Goal: Information Seeking & Learning: Check status

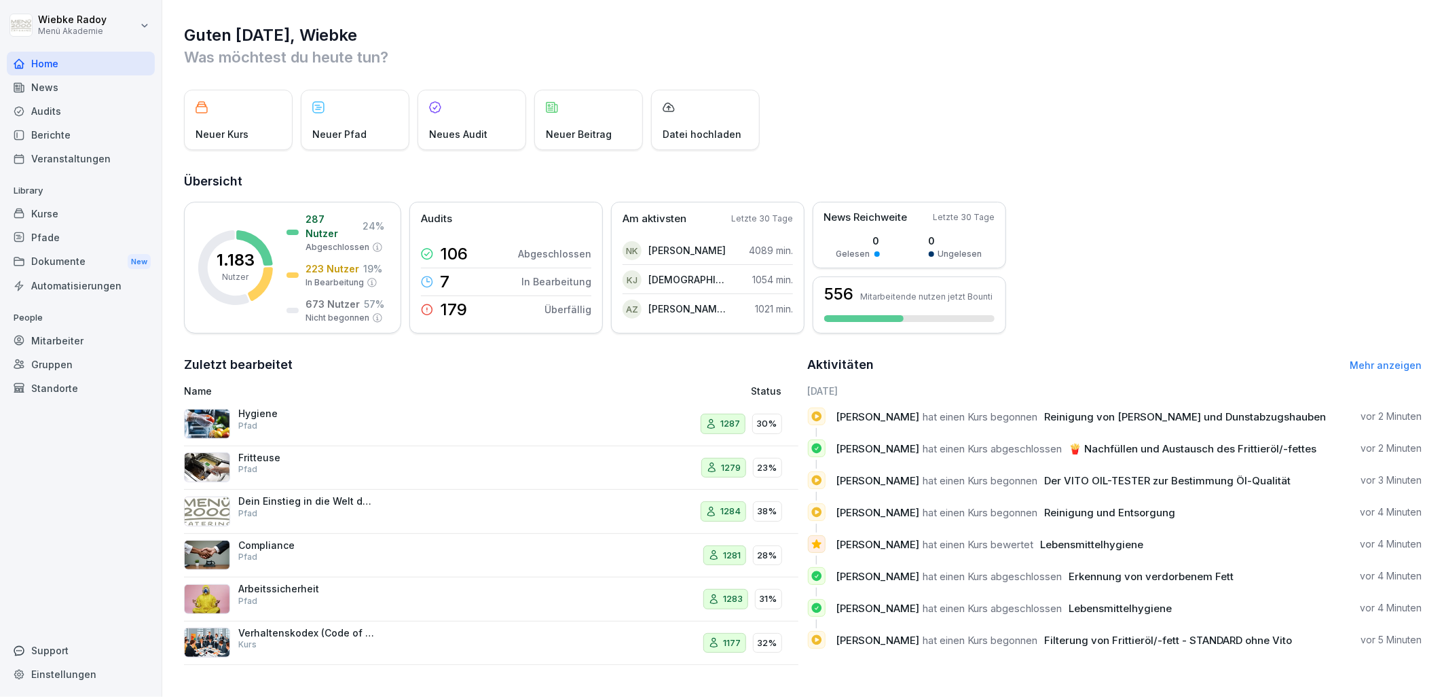
click at [84, 129] on div "Berichte" at bounding box center [81, 135] width 148 height 24
click at [91, 112] on div "Audits" at bounding box center [81, 111] width 148 height 24
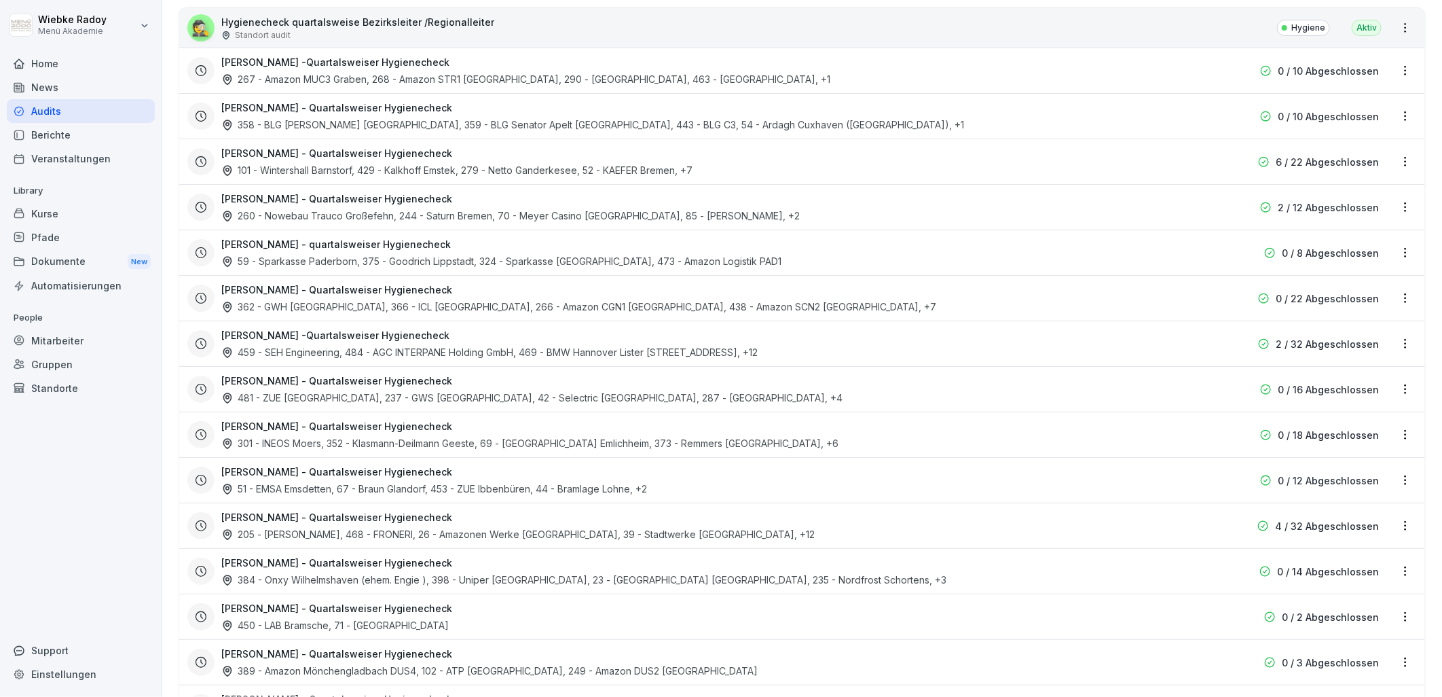
scroll to position [679, 0]
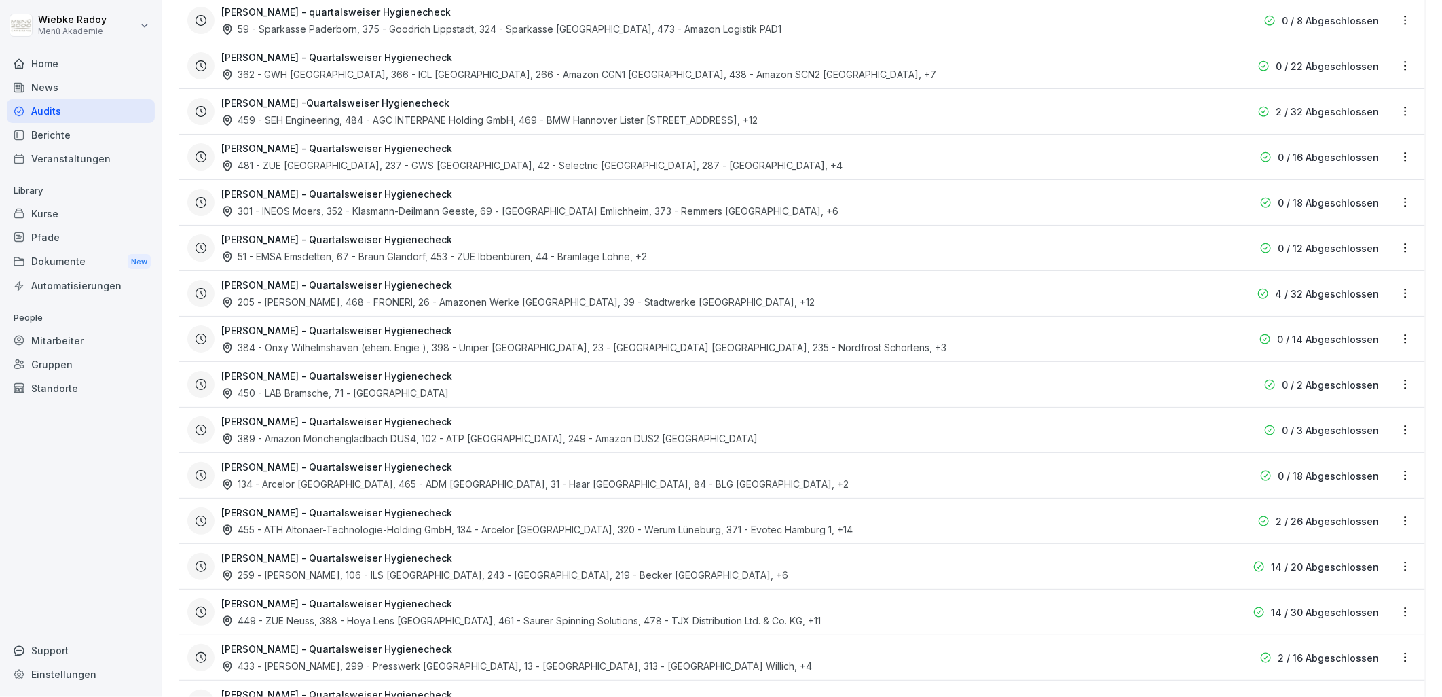
click at [479, 564] on div "[PERSON_NAME] - Quartalsweiser Hygienecheck 259 - [PERSON_NAME], 106 - ILS [GEO…" at bounding box center [715, 566] width 988 height 31
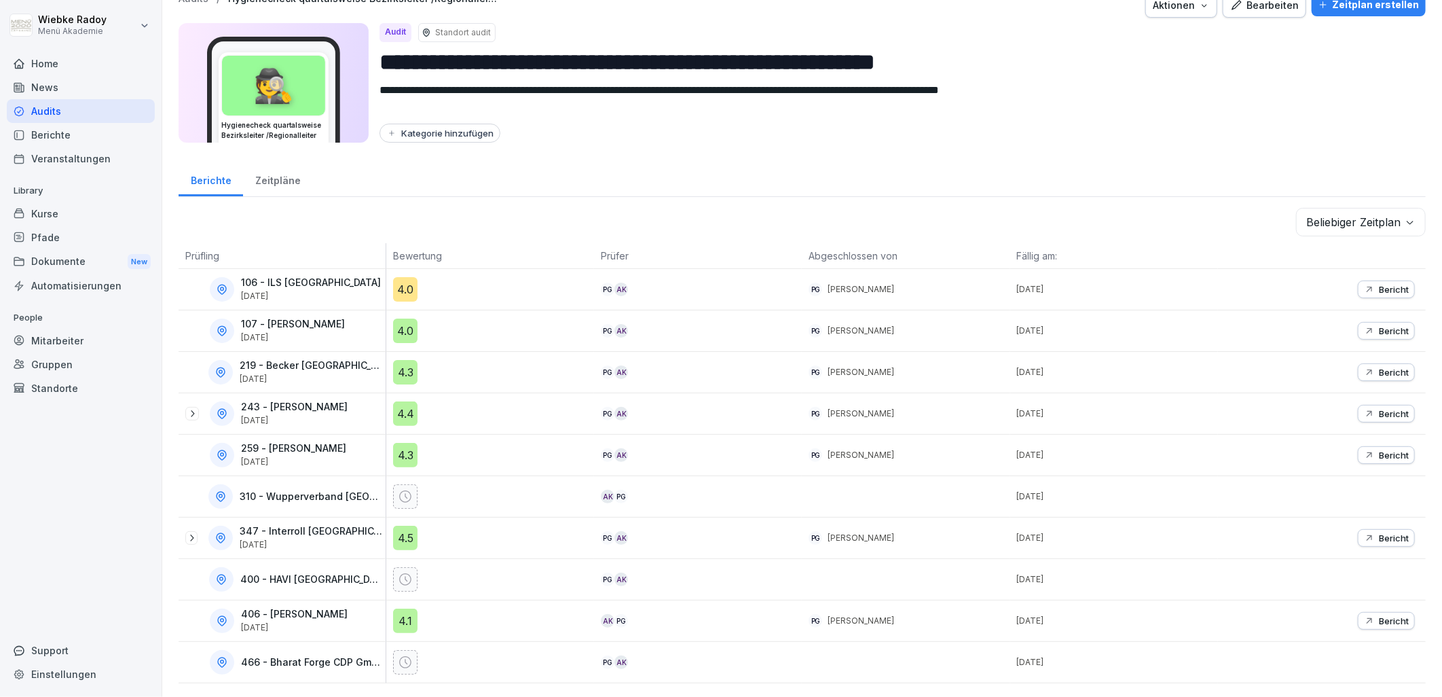
scroll to position [31, 0]
click at [403, 361] on div "4.3" at bounding box center [405, 372] width 24 height 24
click at [404, 277] on div "4.0" at bounding box center [405, 289] width 24 height 24
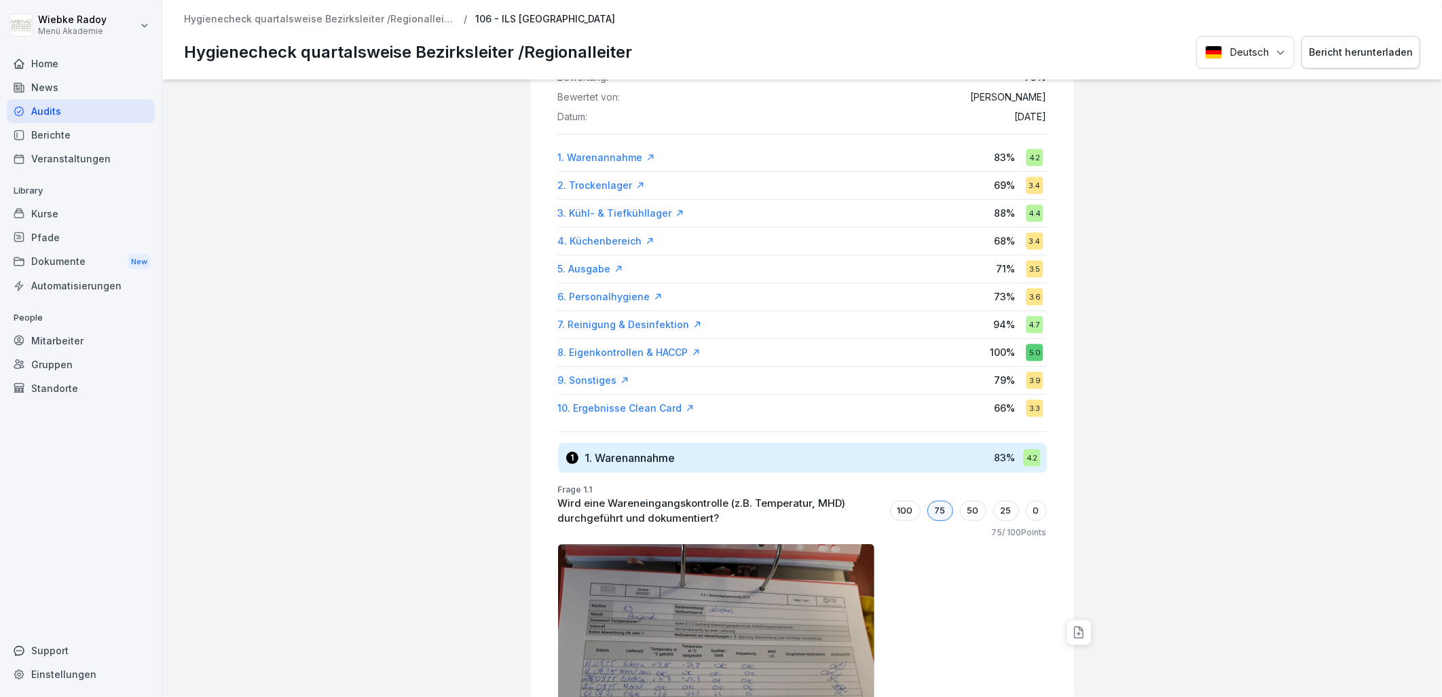
scroll to position [301, 0]
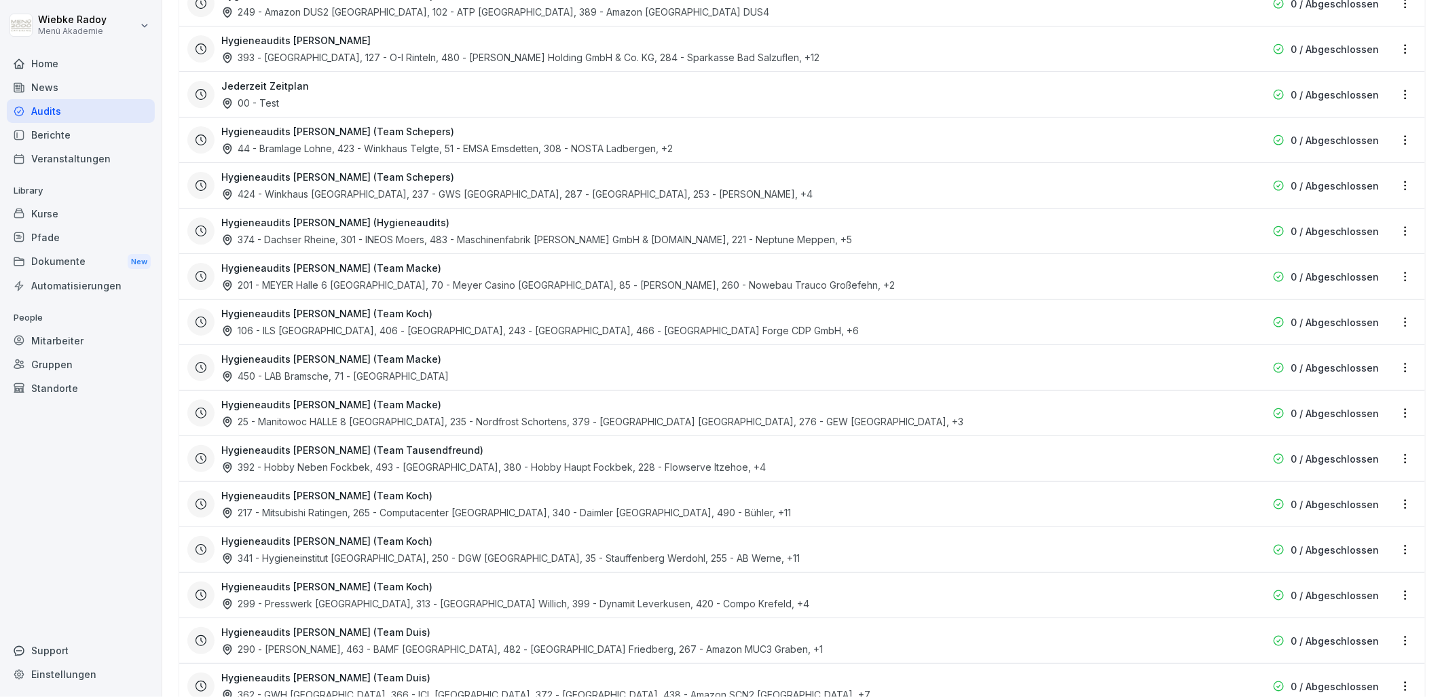
scroll to position [2624, 0]
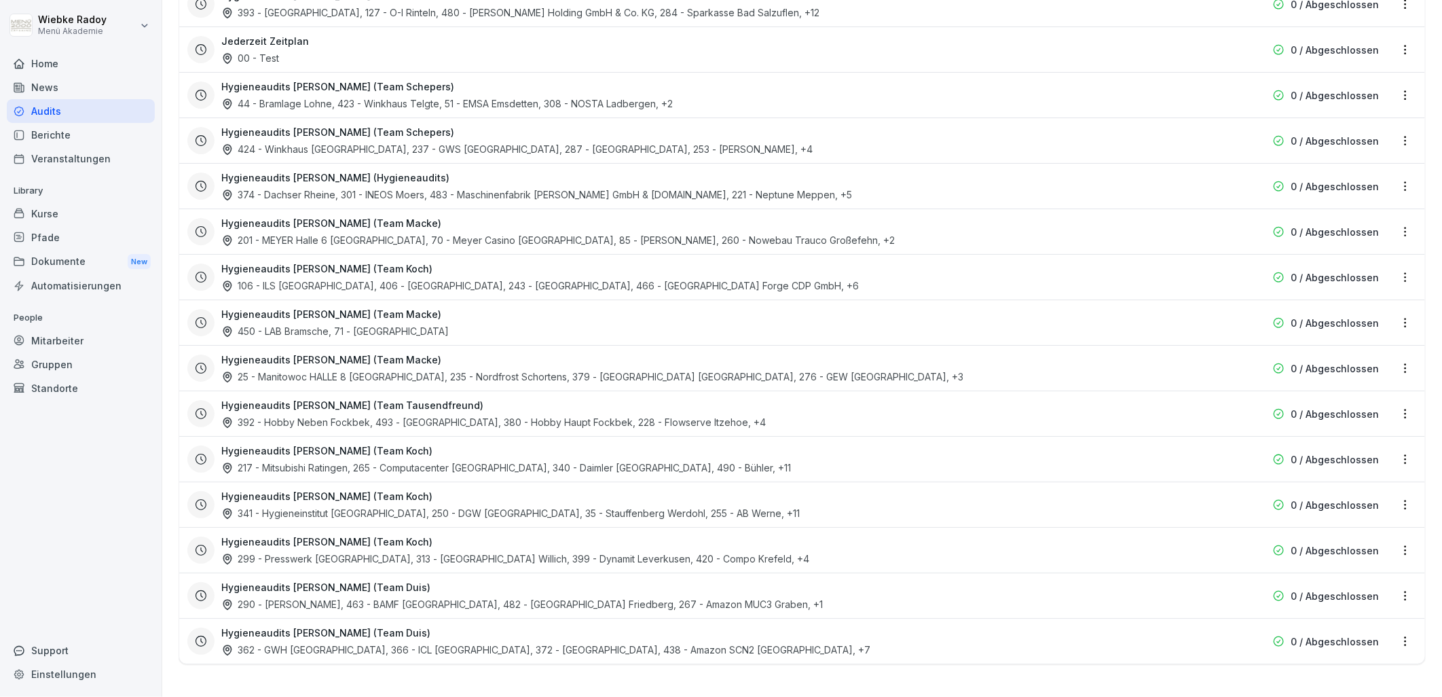
click at [346, 261] on h3 "Hygieneaudits [PERSON_NAME] (Team Koch)" at bounding box center [326, 268] width 211 height 14
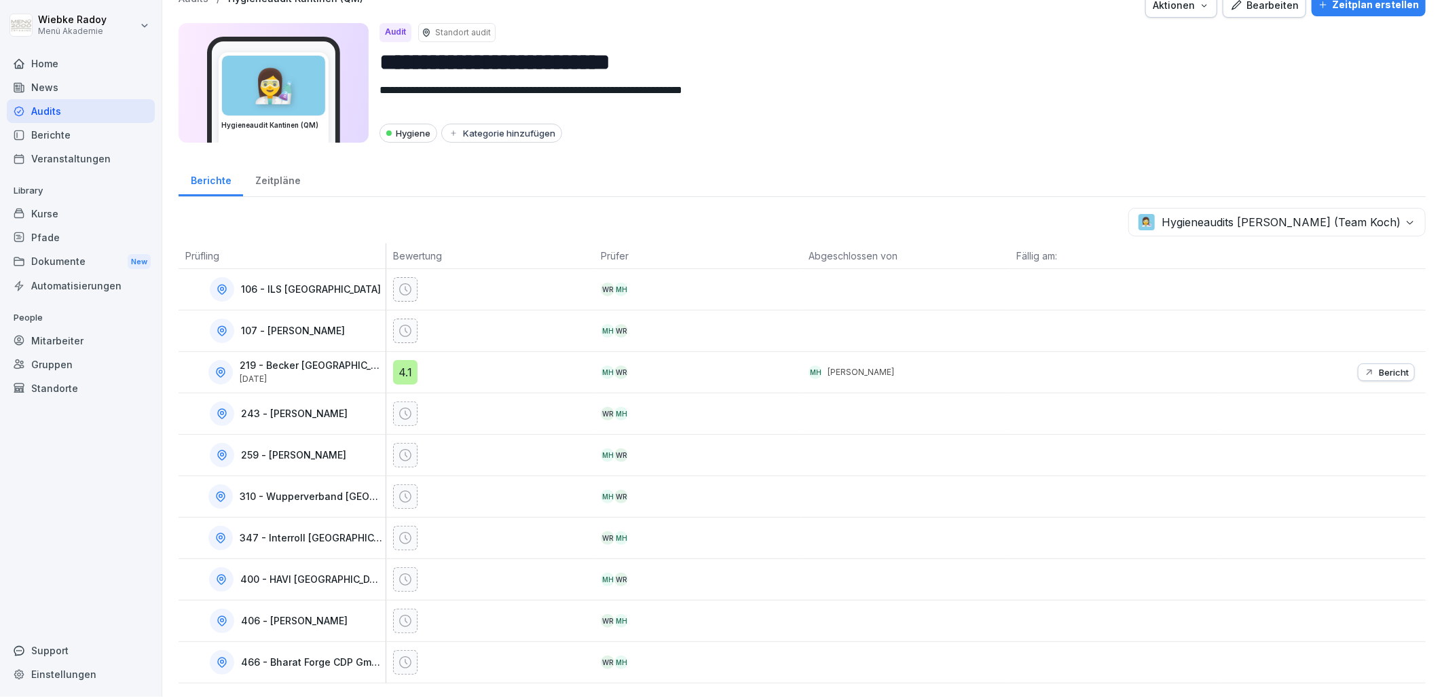
click at [411, 360] on div "4.1" at bounding box center [405, 372] width 24 height 24
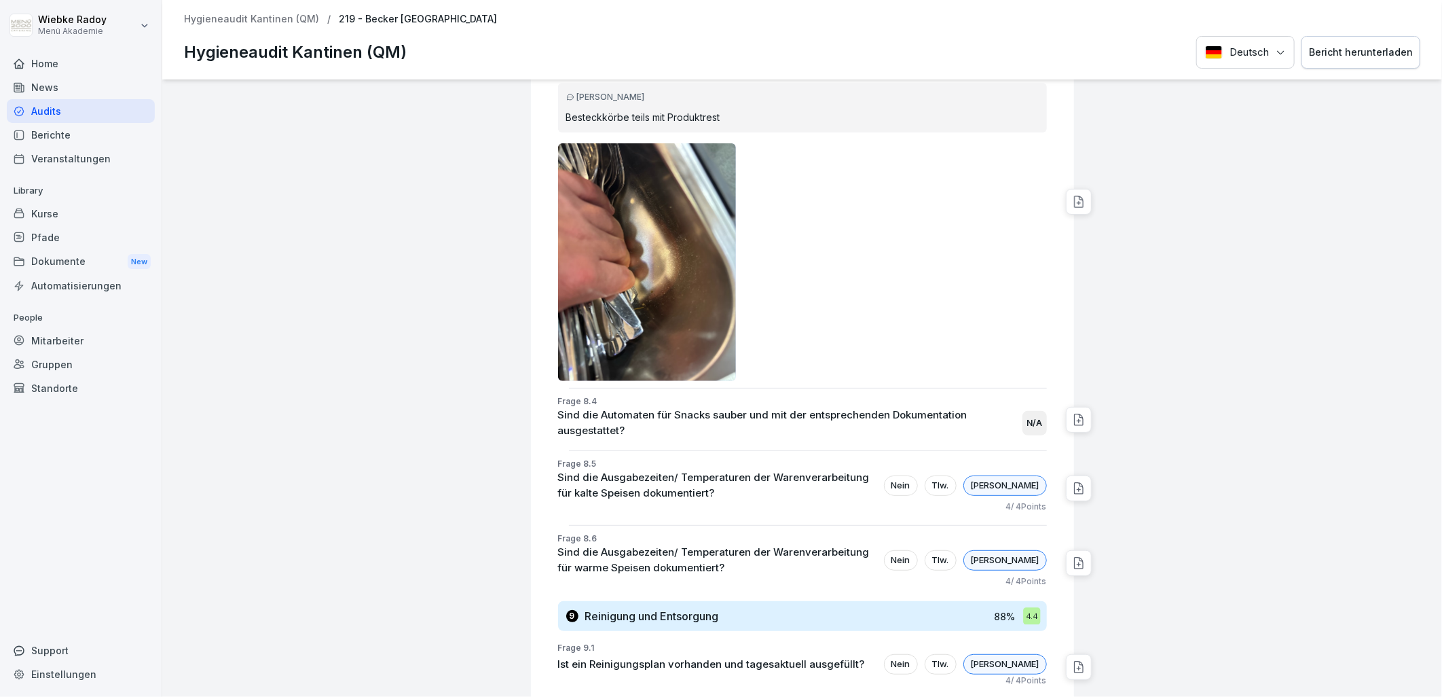
scroll to position [6714, 0]
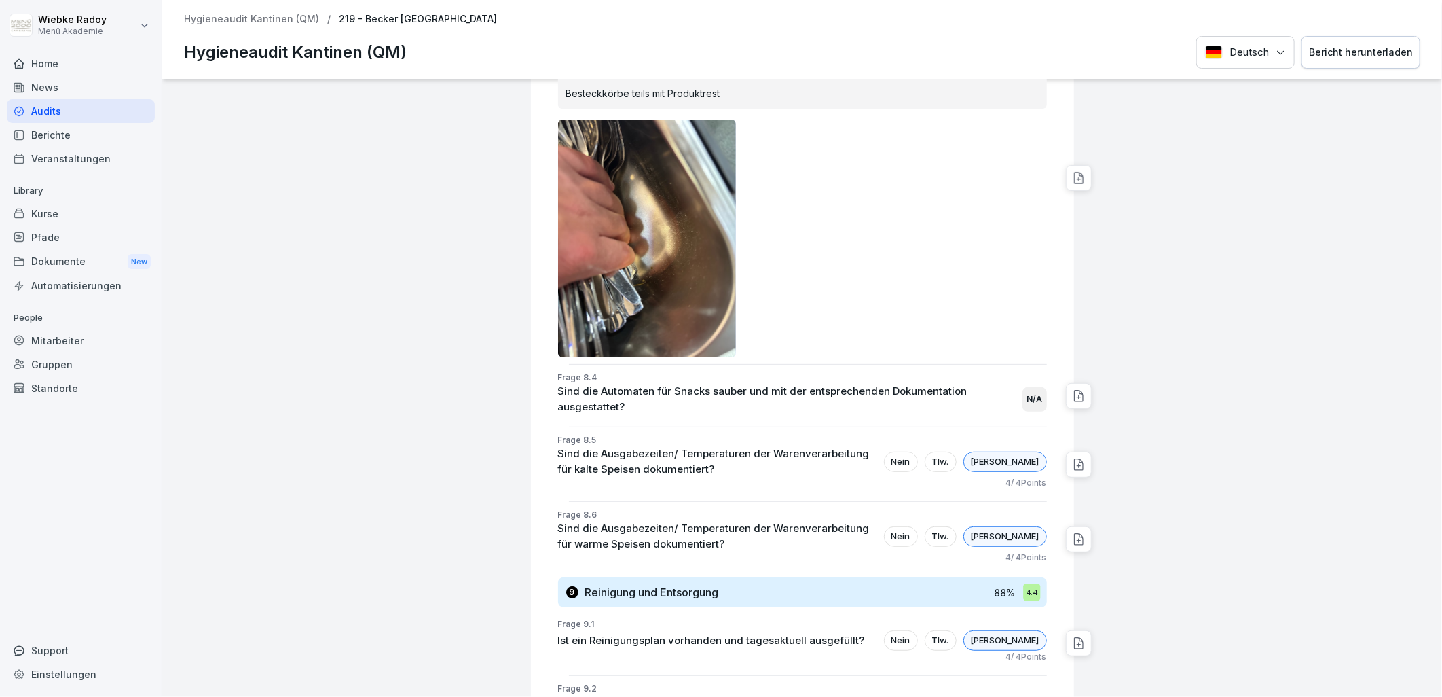
click at [1072, 389] on icon at bounding box center [1079, 396] width 14 height 14
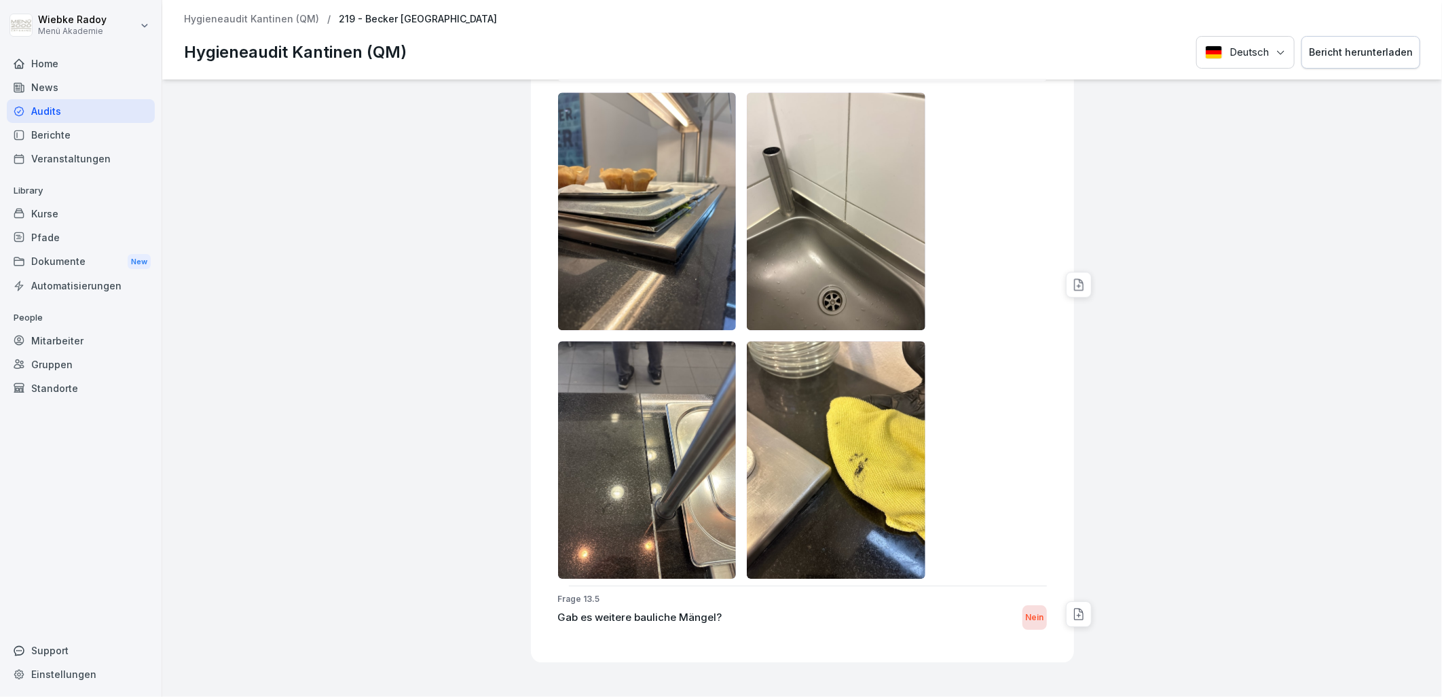
scroll to position [12184, 0]
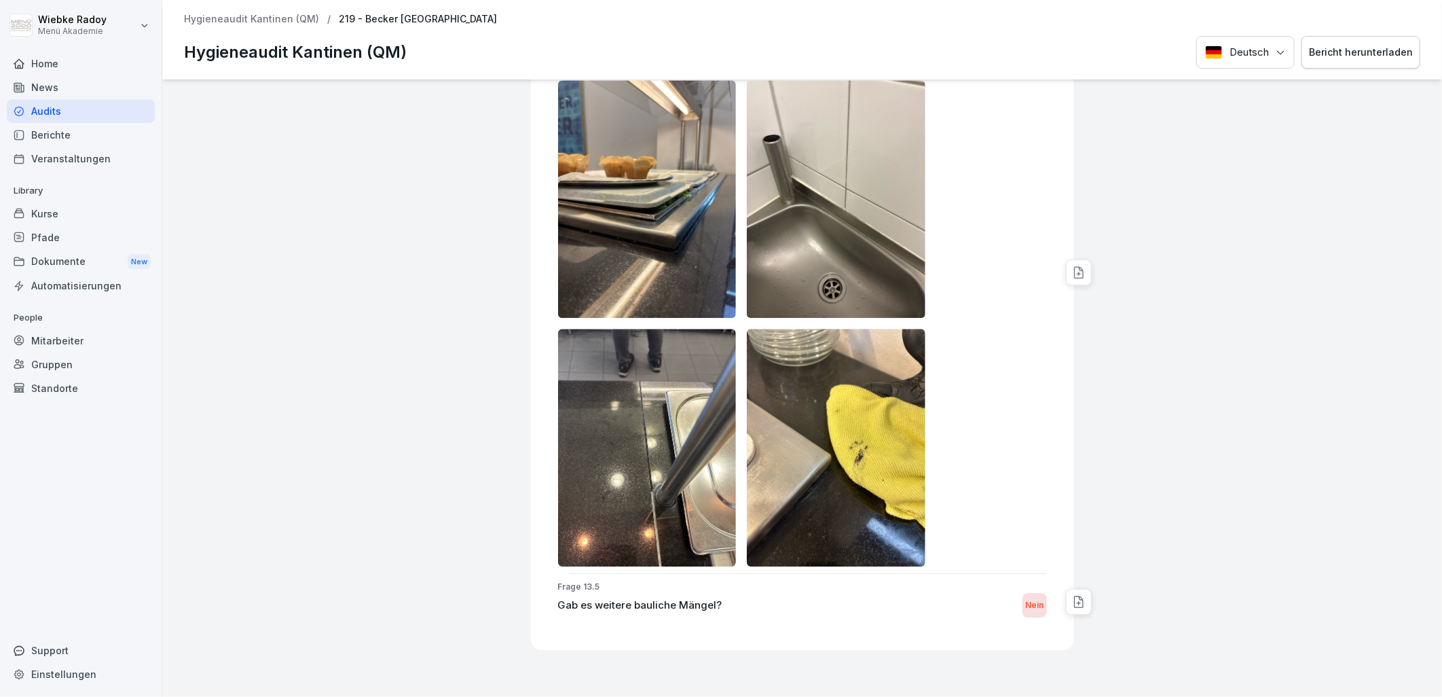
click at [542, 414] on div "Frage 13.4 Gab es weitere bauliche Mängel? Ja [PERSON_NAME]" at bounding box center [808, 272] width 532 height 589
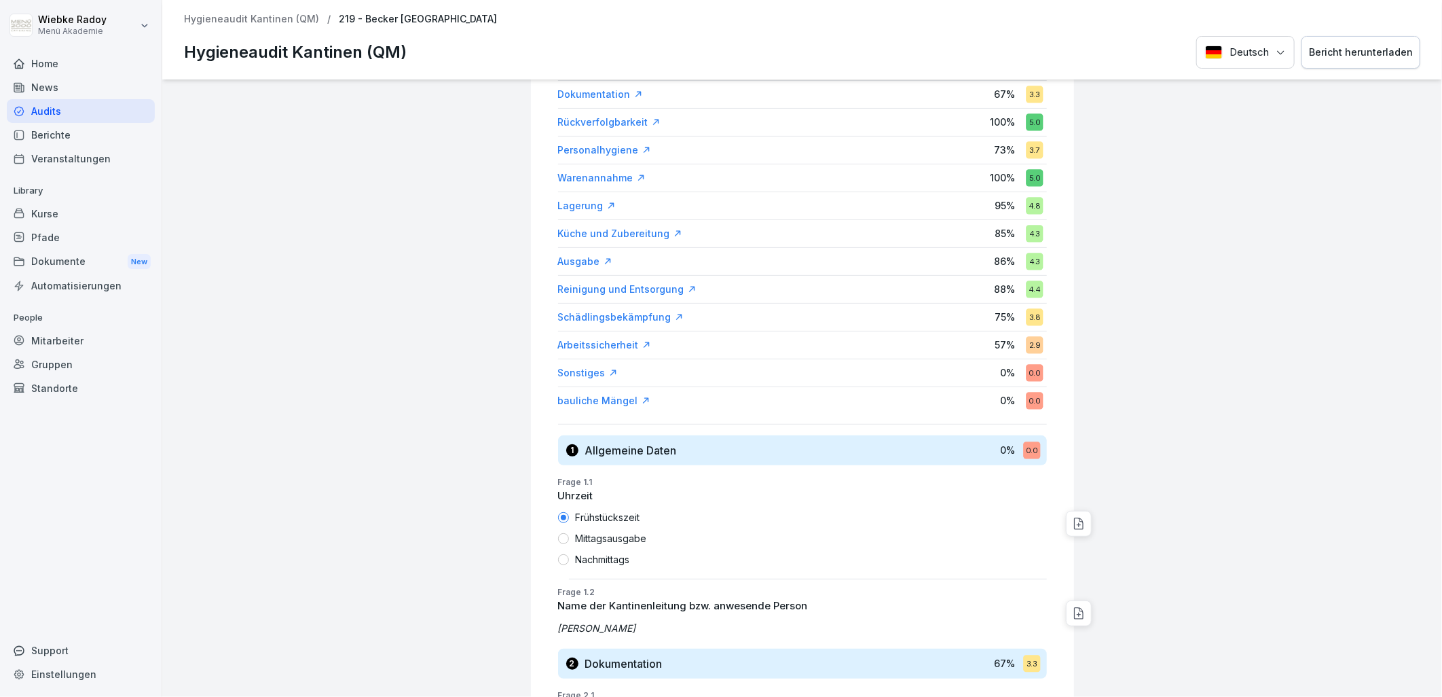
scroll to position [301, 0]
